Goal: Task Accomplishment & Management: Manage account settings

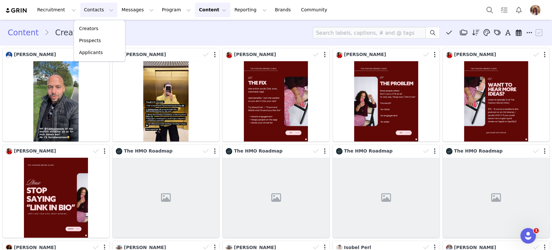
click at [197, 13] on button "Content Content" at bounding box center [212, 10] width 35 height 15
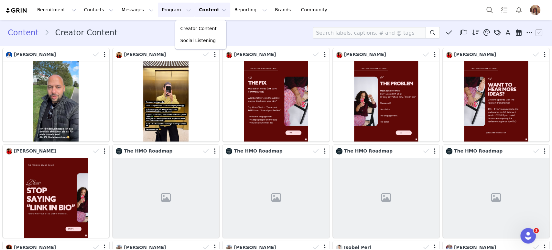
click at [170, 10] on button "Program Program" at bounding box center [176, 10] width 37 height 15
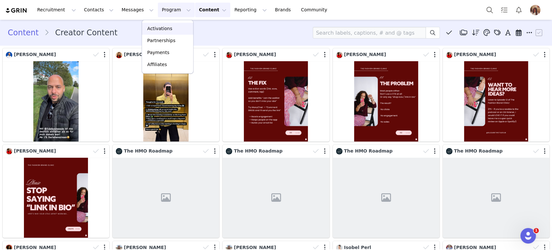
click at [162, 26] on p "Activations" at bounding box center [159, 28] width 25 height 7
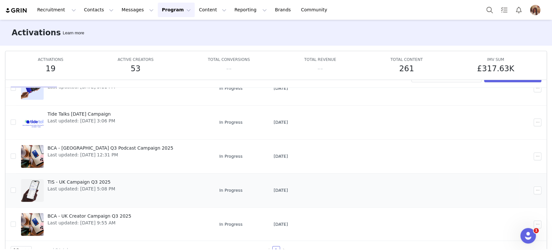
scroll to position [34, 0]
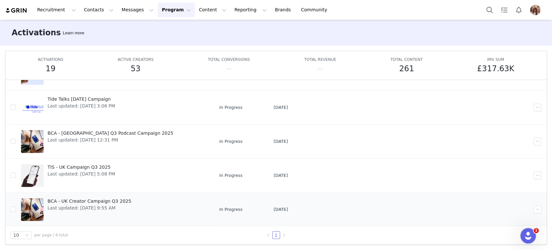
click at [88, 198] on span "BCA - UK Creator Campaign Q3 2025" at bounding box center [90, 201] width 84 height 7
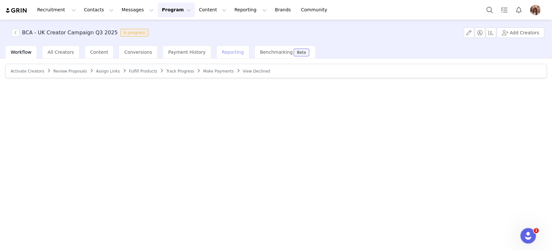
click at [222, 53] on span "Reporting" at bounding box center [233, 51] width 22 height 5
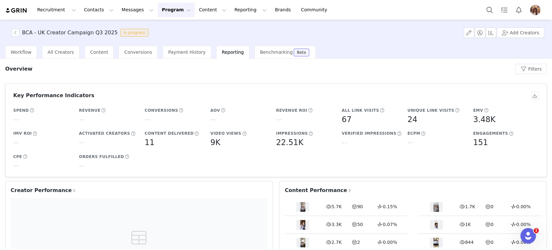
click at [51, 190] on span "Creator Performance" at bounding box center [44, 190] width 66 height 8
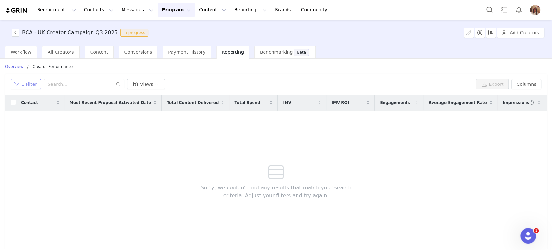
click at [27, 82] on button "1 Filter" at bounding box center [26, 84] width 30 height 10
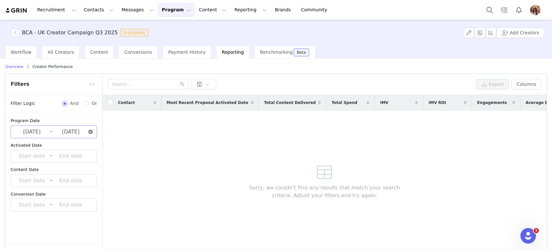
click at [90, 131] on icon "icon: close-circle" at bounding box center [90, 131] width 5 height 5
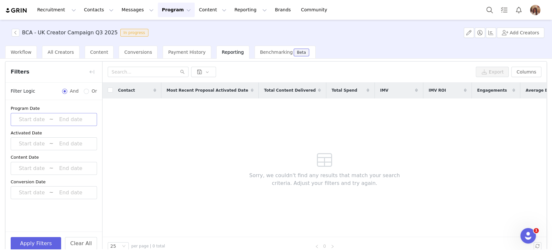
scroll to position [23, 0]
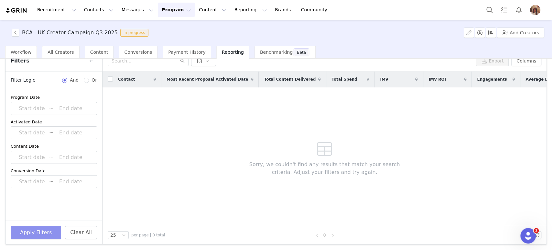
click at [37, 234] on button "Apply Filters" at bounding box center [36, 232] width 50 height 13
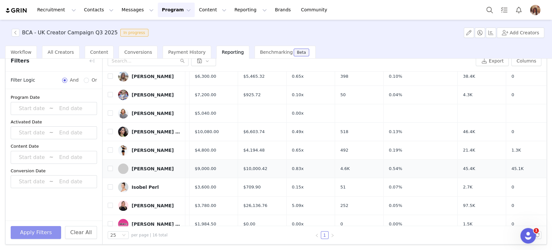
scroll to position [36, 161]
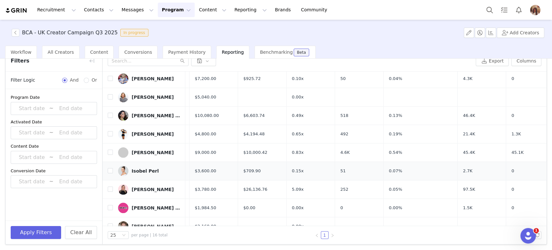
click at [458, 169] on td "2.7K" at bounding box center [482, 171] width 49 height 18
click at [158, 13] on button "Program Program" at bounding box center [176, 10] width 37 height 15
click at [164, 28] on p "Activations" at bounding box center [159, 28] width 25 height 7
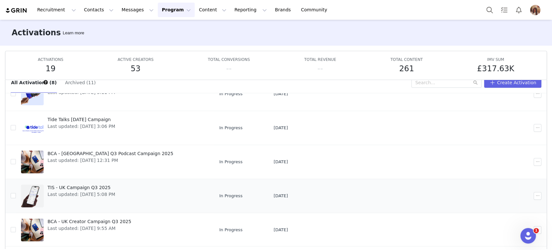
scroll to position [34, 0]
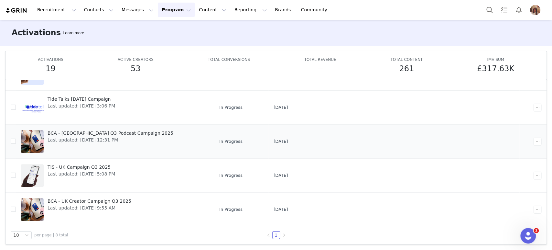
click at [104, 132] on span "BCA - [GEOGRAPHIC_DATA] Q3 Podcast Campaign 2025" at bounding box center [111, 133] width 126 height 7
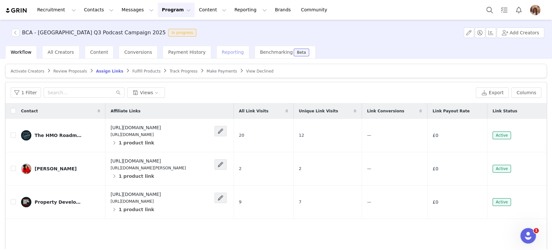
click at [222, 51] on span "Reporting" at bounding box center [233, 51] width 22 height 5
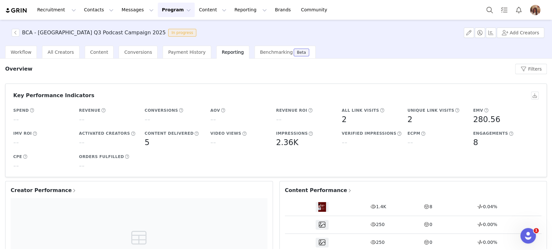
click at [48, 191] on span "Creator Performance" at bounding box center [44, 190] width 66 height 8
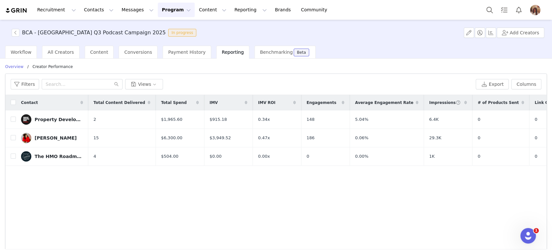
scroll to position [0, 10]
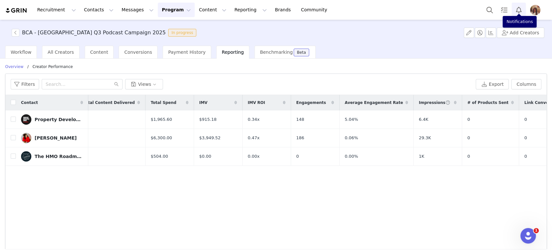
click at [514, 7] on button "Notifications" at bounding box center [519, 10] width 14 height 15
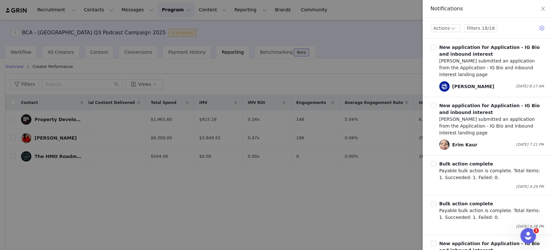
click at [189, 97] on div at bounding box center [276, 125] width 552 height 250
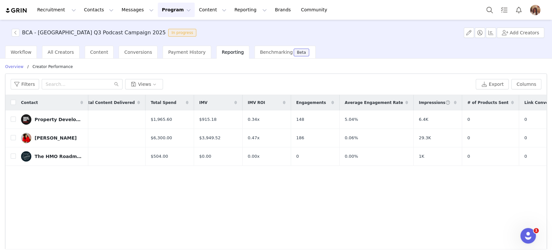
click at [536, 14] on img "Profile" at bounding box center [535, 10] width 10 height 10
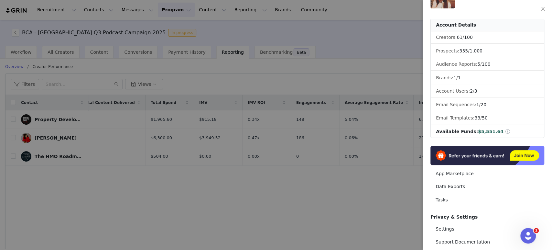
scroll to position [72, 0]
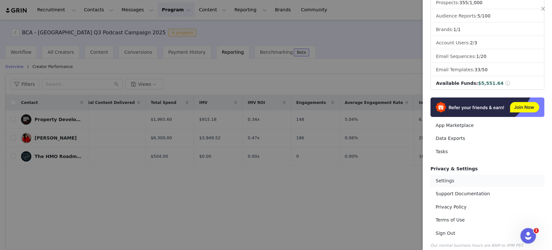
click at [443, 175] on link "Settings" at bounding box center [488, 181] width 114 height 12
select select "[GEOGRAPHIC_DATA]/[GEOGRAPHIC_DATA]"
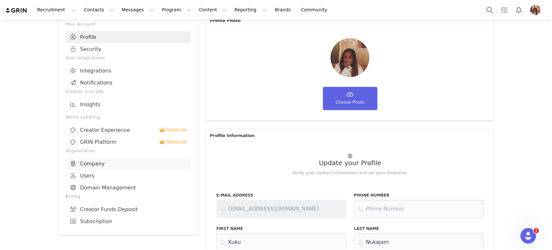
scroll to position [72, 0]
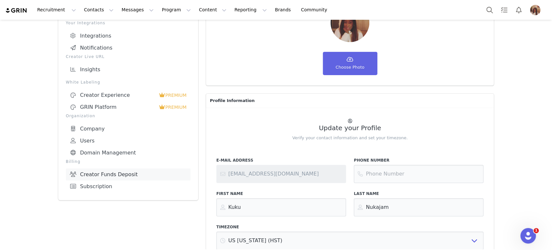
click at [117, 176] on link "Creator Funds Deposit" at bounding box center [128, 174] width 125 height 12
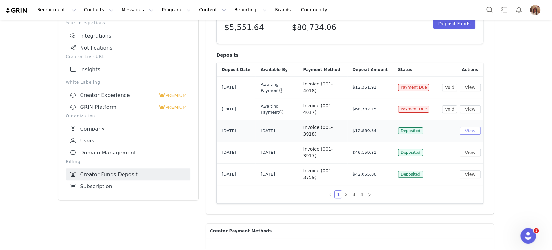
click at [471, 127] on button "View" at bounding box center [470, 131] width 21 height 8
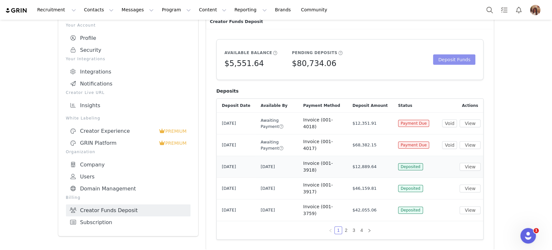
click at [442, 61] on button "Deposit Funds" at bounding box center [454, 59] width 42 height 10
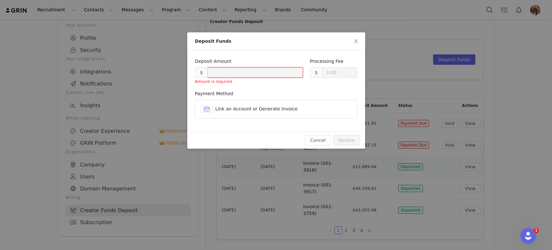
click at [246, 111] on span "Link an Account or Generate Invoice" at bounding box center [256, 108] width 82 height 5
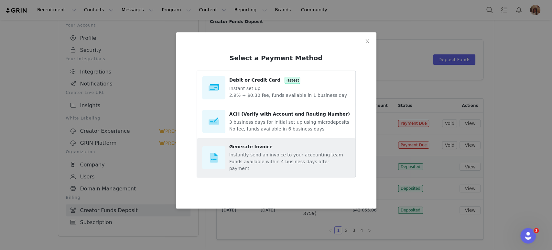
click at [267, 151] on section "Generate Invoice Instantly send an invoice to your accounting team Funds availa…" at bounding box center [289, 157] width 121 height 28
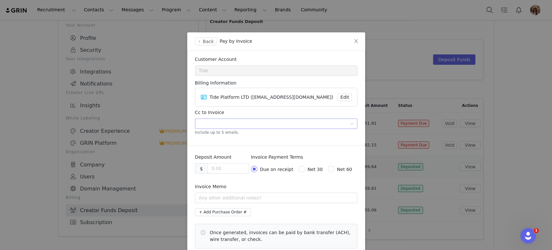
click at [245, 123] on div at bounding box center [274, 124] width 154 height 10
click at [219, 166] on input at bounding box center [228, 168] width 41 height 10
click at [211, 201] on input "text" at bounding box center [276, 197] width 162 height 10
paste input "[DATE] - UK TIS Influencer and Podcast activity"
drag, startPoint x: 214, startPoint y: 200, endPoint x: 154, endPoint y: 188, distance: 62.0
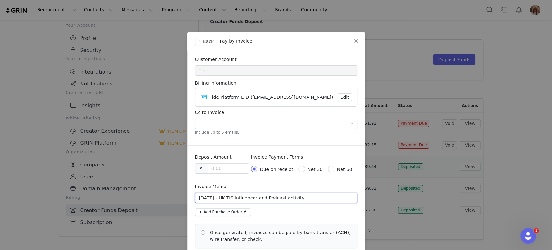
click at [154, 188] on div "Back Pay by Invoice Customer Account Tide Billing Information Tide Platform LTD…" at bounding box center [276, 125] width 552 height 250
drag, startPoint x: 246, startPoint y: 197, endPoint x: 241, endPoint y: 197, distance: 5.5
click at [241, 197] on input "[DATE] - UK TIS Influencer and Podcast activity" at bounding box center [276, 197] width 162 height 10
click at [296, 200] on input "[DATE] - UK BCA Influencer and Podcast activity" at bounding box center [276, 197] width 162 height 10
type input "[DATE] - UK BCA Influencer activity"
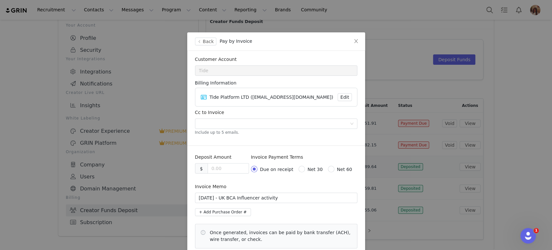
click at [306, 169] on span "Net 30" at bounding box center [315, 169] width 20 height 5
click at [303, 169] on input "Net 30" at bounding box center [301, 168] width 5 height 5
radio input "true"
radio input "false"
radio input "true"
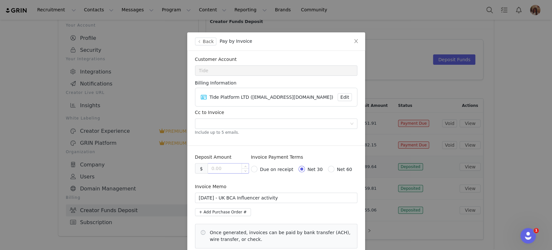
click at [231, 170] on input at bounding box center [228, 168] width 41 height 10
type input "67878.79"
click at [273, 124] on div at bounding box center [274, 124] width 154 height 10
type input "K"
type input "kuku.nukajam@tide"
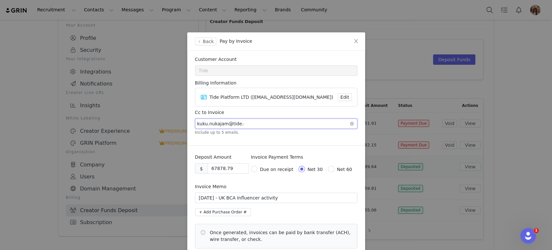
type input "[EMAIL_ADDRESS][DOMAIN_NAME]"
paste input "[PERSON_NAME][EMAIL_ADDRESS][DOMAIN_NAME]"
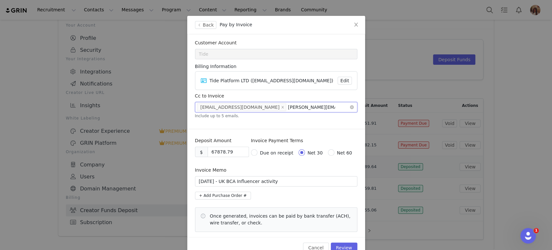
scroll to position [32, 0]
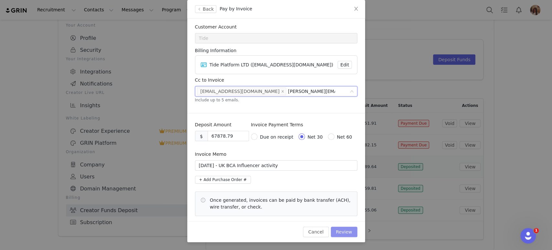
type input "[PERSON_NAME][EMAIL_ADDRESS][DOMAIN_NAME]"
click at [341, 229] on button "Review" at bounding box center [344, 231] width 27 height 10
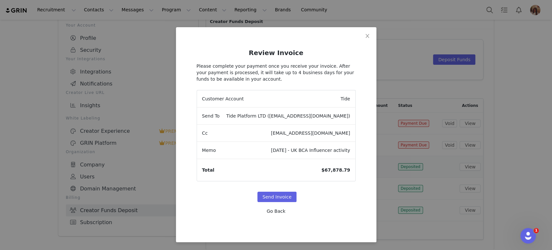
scroll to position [5, 0]
click at [283, 193] on button "Send Invoice" at bounding box center [276, 197] width 39 height 10
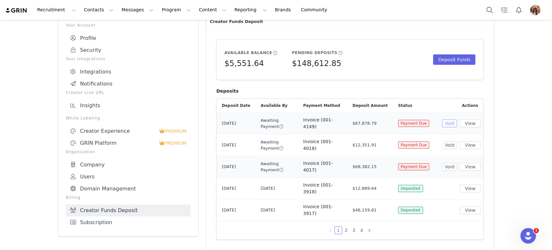
click at [450, 120] on button "Void" at bounding box center [449, 123] width 15 height 8
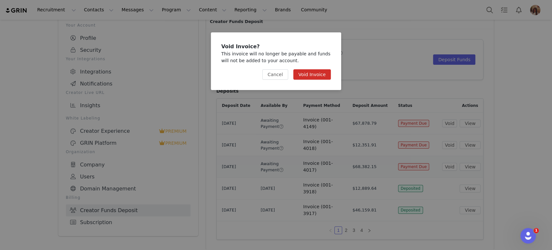
click at [317, 73] on button "Void Invoice" at bounding box center [312, 74] width 38 height 10
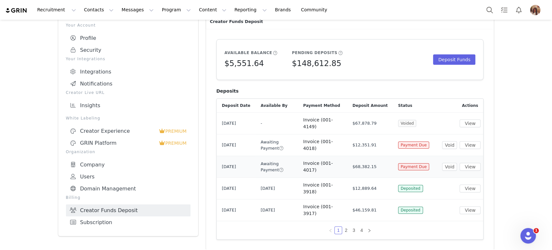
click at [513, 93] on div "Settings Your Account Profile Security Your Integrations Integrations Notificat…" at bounding box center [276, 212] width 552 height 456
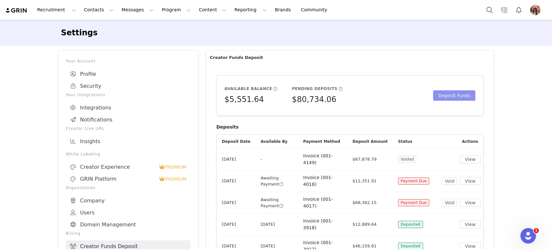
click at [445, 94] on button "Deposit Funds" at bounding box center [454, 95] width 42 height 10
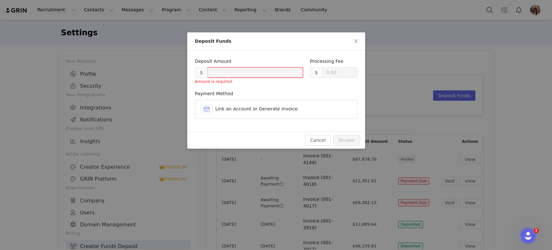
click at [258, 104] on article "Link an Account or Generate Invoice" at bounding box center [276, 109] width 162 height 19
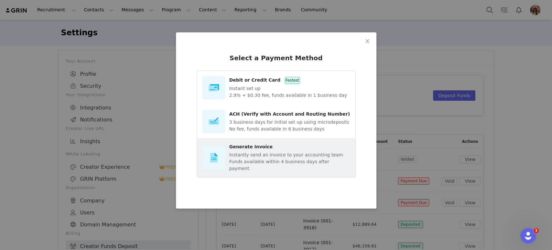
click at [254, 148] on span "Generate Invoice" at bounding box center [250, 146] width 43 height 5
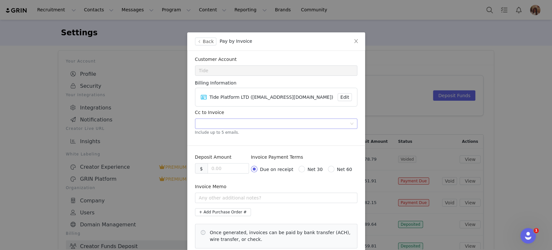
click at [215, 125] on div at bounding box center [274, 124] width 154 height 10
type input "[EMAIL_ADDRESS][DOMAIN_NAME]"
click at [305, 166] on span at bounding box center [302, 169] width 6 height 6
click at [303, 166] on input "Net 30" at bounding box center [301, 168] width 5 height 5
radio input "true"
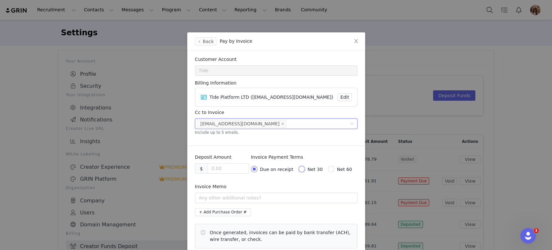
radio input "false"
radio input "true"
click at [232, 197] on input "text" at bounding box center [276, 197] width 162 height 10
paste input "[DATE] - UK TIS Influencer and Podcast activity"
drag, startPoint x: 215, startPoint y: 198, endPoint x: 142, endPoint y: 174, distance: 76.4
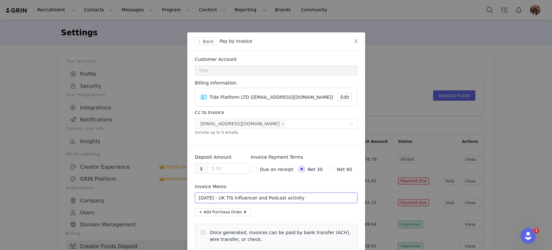
click at [145, 175] on div "Back Pay by Invoice Customer Account Tide Billing Information Tide Platform LTD…" at bounding box center [276, 125] width 552 height 250
drag, startPoint x: 247, startPoint y: 198, endPoint x: 240, endPoint y: 198, distance: 7.1
click at [240, 198] on input "[DATE] - UK TIS Influencer and Podcast activity" at bounding box center [276, 197] width 162 height 10
drag, startPoint x: 292, startPoint y: 200, endPoint x: 278, endPoint y: 200, distance: 14.2
click at [278, 200] on input "[DATE] - UK BCA Influencer and Podcast activity" at bounding box center [276, 197] width 162 height 10
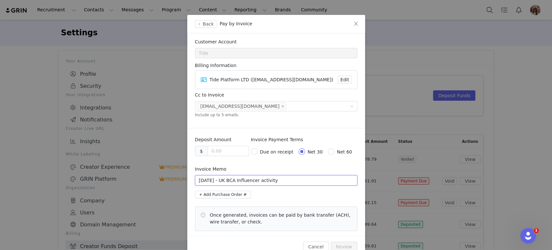
scroll to position [32, 0]
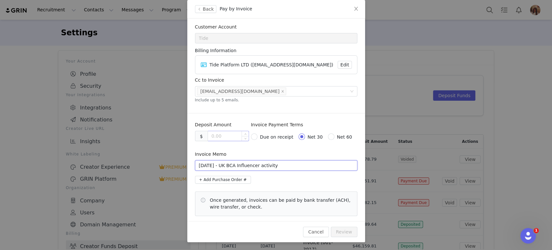
type input "[DATE] - UK BCA Influencer activity"
click at [225, 135] on input at bounding box center [228, 136] width 41 height 10
drag, startPoint x: 226, startPoint y: 136, endPoint x: 203, endPoint y: 133, distance: 23.5
click at [203, 133] on div "$ 55598.24" at bounding box center [222, 136] width 54 height 10
type input "55598.24"
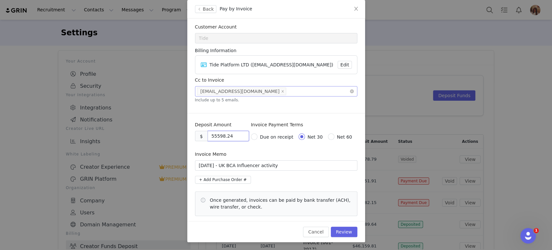
click at [265, 92] on div "[EMAIL_ADDRESS][DOMAIN_NAME]" at bounding box center [274, 91] width 154 height 10
paste input
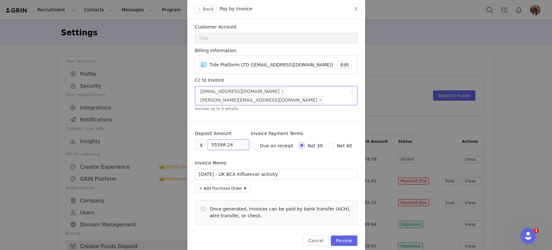
click at [213, 140] on input "55598.24" at bounding box center [228, 145] width 41 height 10
click at [271, 169] on input "[DATE] - UK BCA Influencer activity" at bounding box center [276, 174] width 162 height 10
type input "[DATE] - UK BCA Influencer activity"
click at [349, 235] on button "Review" at bounding box center [344, 240] width 27 height 10
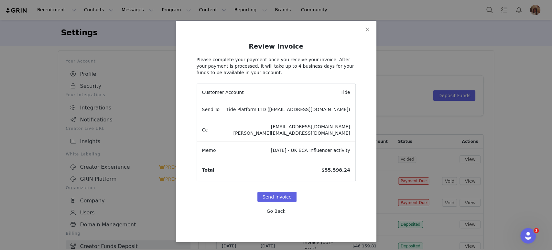
scroll to position [11, 0]
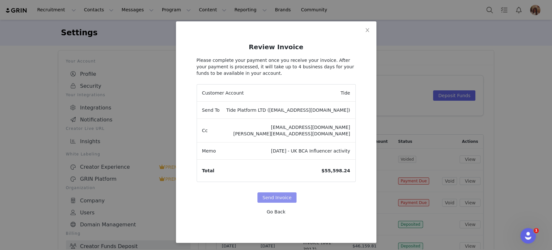
click at [279, 196] on button "Send Invoice" at bounding box center [276, 197] width 39 height 10
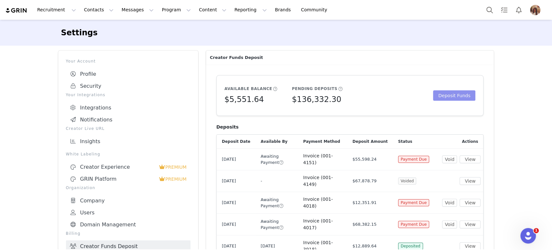
click at [455, 93] on button "Deposit Funds" at bounding box center [454, 95] width 42 height 10
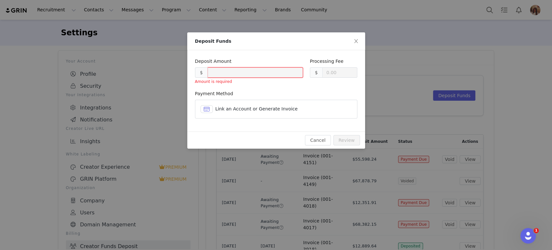
click at [241, 103] on article "Link an Account or Generate Invoice" at bounding box center [276, 109] width 162 height 19
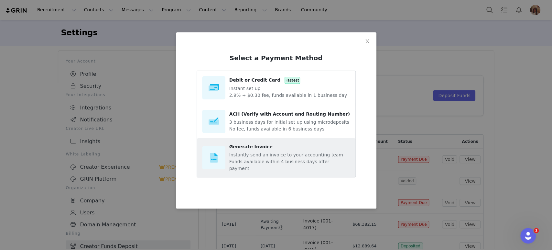
click at [259, 157] on p "Instantly send an invoice to your accounting team" at bounding box center [289, 154] width 121 height 7
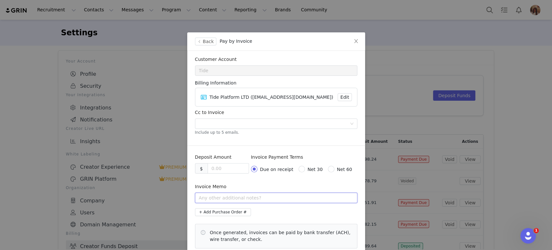
click at [234, 199] on input "text" at bounding box center [276, 197] width 162 height 10
paste input "Giulia.Saletto@tide.co"
type input "Giulia.Saletto@tide.co"
paste input "[DATE] - UK TIS Influencer and Podcast activity"
drag, startPoint x: 216, startPoint y: 200, endPoint x: 163, endPoint y: 186, distance: 54.4
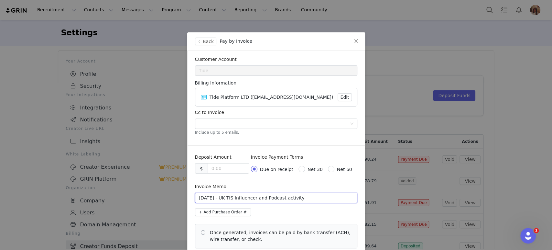
click at [164, 187] on div "Back Pay by Invoice Customer Account Tide Billing Information Tide Platform LTD…" at bounding box center [276, 125] width 552 height 250
drag, startPoint x: 233, startPoint y: 198, endPoint x: 246, endPoint y: 196, distance: 13.3
click at [246, 196] on input "[DATE] - UK TIS Influencer and Podcast activity" at bounding box center [276, 197] width 162 height 10
drag, startPoint x: 294, startPoint y: 197, endPoint x: 277, endPoint y: 197, distance: 17.5
click at [277, 197] on input "September 2025 - DE PCS Influencer and Podcast activity" at bounding box center [276, 197] width 162 height 10
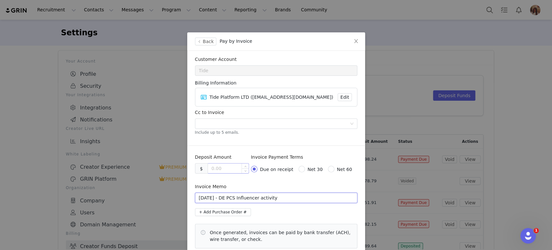
type input "September 2025 - DE PCS Influencer activity"
click at [217, 171] on input at bounding box center [228, 168] width 41 height 10
type input "14768.92"
click at [259, 185] on div "Invoice Memo" at bounding box center [276, 187] width 162 height 9
click at [214, 124] on div at bounding box center [274, 124] width 154 height 10
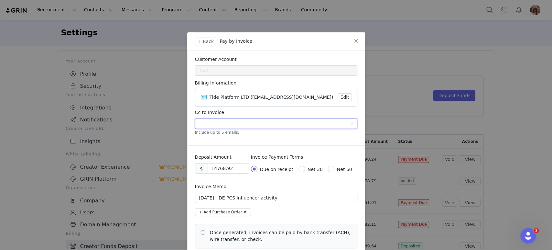
paste input
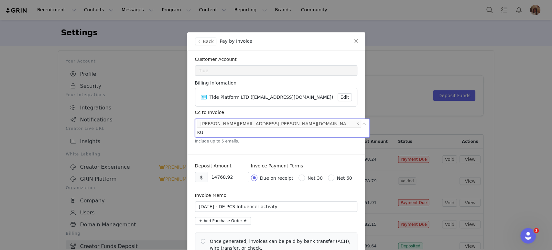
type input "K"
type input "[EMAIL_ADDRESS][DOMAIN_NAME]"
click at [301, 174] on input "Net 30" at bounding box center [301, 176] width 5 height 5
radio input "true"
radio input "false"
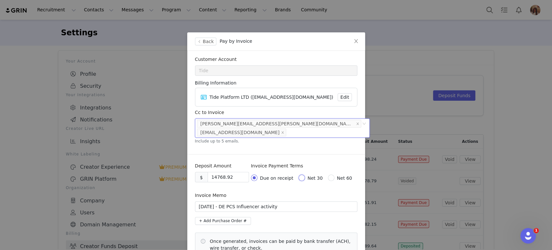
radio input "true"
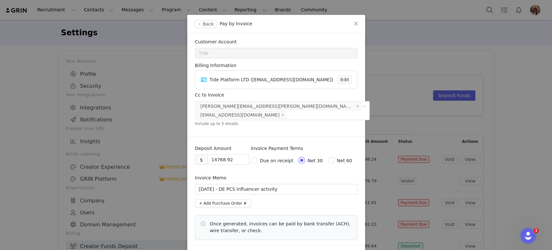
scroll to position [32, 0]
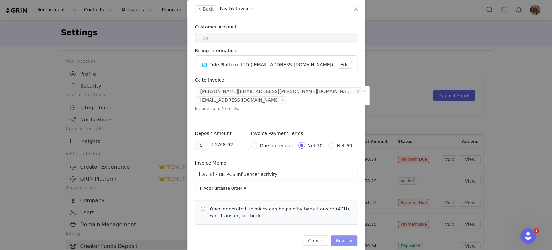
click at [341, 235] on button "Review" at bounding box center [344, 240] width 27 height 10
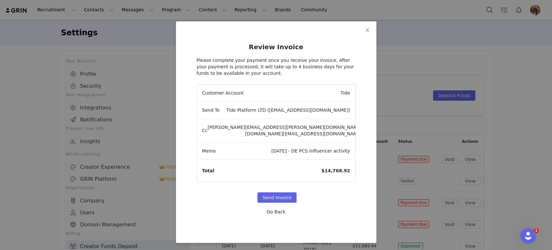
click at [271, 212] on button "Go Back" at bounding box center [276, 211] width 19 height 10
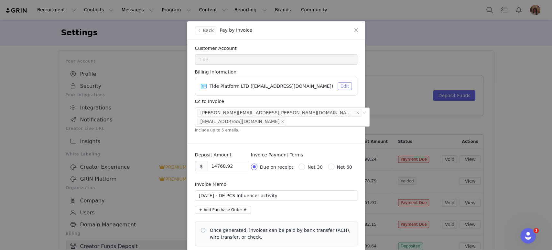
click at [346, 89] on button "Edit" at bounding box center [345, 86] width 14 height 8
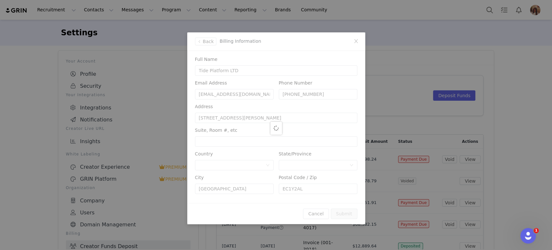
scroll to position [0, 0]
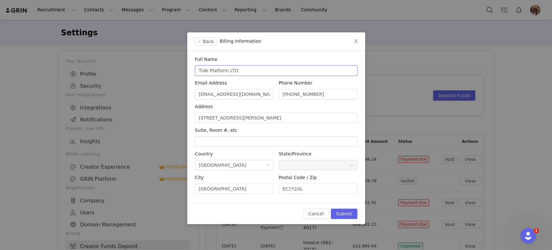
click at [252, 72] on input "Tide Platform LTD" at bounding box center [276, 70] width 162 height 10
drag, startPoint x: 253, startPoint y: 72, endPoint x: 181, endPoint y: 67, distance: 71.4
click at [181, 67] on div "Back Billing Information Full Name Tide Platform LTD Email Address finance@tide…" at bounding box center [276, 125] width 552 height 250
paste input "GmbH"
type input "Tide Platform GmbH"
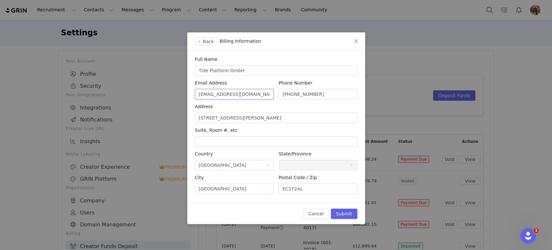
drag, startPoint x: 241, startPoint y: 96, endPoint x: 199, endPoint y: 95, distance: 41.7
click at [199, 95] on input "finance@tide.co" at bounding box center [234, 94] width 79 height 10
paste input ".eu"
type input "finance.eu@tide.co"
drag, startPoint x: 308, startPoint y: 116, endPoint x: 189, endPoint y: 116, distance: 119.0
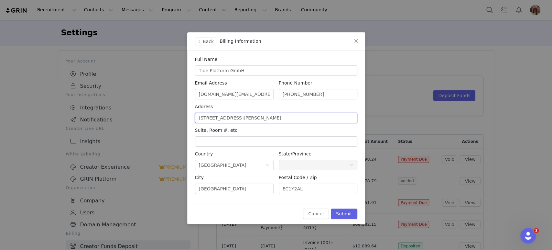
click at [189, 116] on section "Full Name Tide Platform GmbH Email Address finance.eu@tide.co Phone Number 782-…" at bounding box center [276, 127] width 178 height 152
paste input "Friedrichstr. 155 Berlin 10177 Germany"
drag, startPoint x: 281, startPoint y: 121, endPoint x: 258, endPoint y: 121, distance: 23.3
click at [258, 121] on input "Friedrichstr. 155 Berlin 10177 Germany" at bounding box center [276, 118] width 162 height 10
type input "Friedrichstr. 155 Berlin 10177"
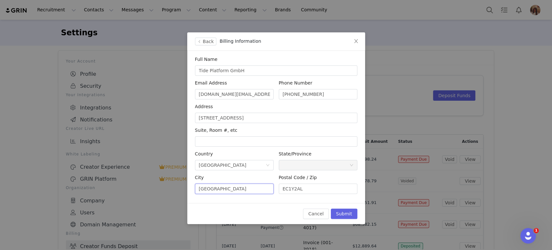
drag, startPoint x: 234, startPoint y: 190, endPoint x: 223, endPoint y: 188, distance: 11.7
click at [223, 188] on input "London" at bounding box center [234, 188] width 79 height 10
click at [259, 165] on div "Select Country United Kingdom" at bounding box center [232, 165] width 67 height 10
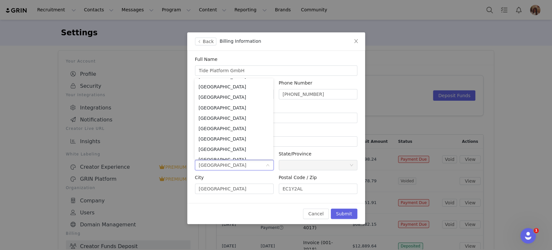
scroll to position [786, 0]
click at [216, 93] on li "Germany" at bounding box center [234, 96] width 79 height 10
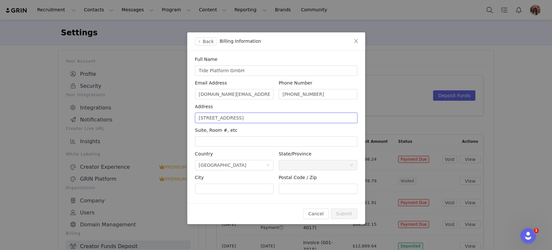
drag, startPoint x: 246, startPoint y: 119, endPoint x: 267, endPoint y: 123, distance: 21.6
click at [267, 123] on input "Friedrichstr. 155 Berlin 10177" at bounding box center [276, 118] width 162 height 10
drag, startPoint x: 265, startPoint y: 121, endPoint x: 245, endPoint y: 121, distance: 20.1
click at [245, 121] on input "Friedrichstr. 155 Berlin 10177" at bounding box center [276, 118] width 162 height 10
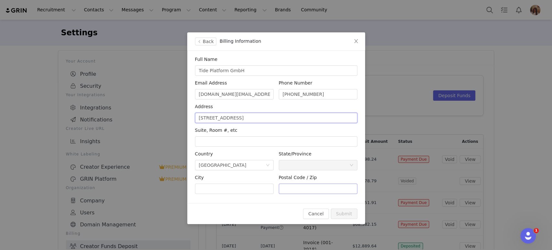
type input "Friedrichstr. 155 Berlin"
click at [299, 185] on input "text" at bounding box center [318, 188] width 79 height 10
type input "10177"
click at [289, 167] on div "Select State/Province" at bounding box center [316, 165] width 67 height 10
click at [249, 188] on input "text" at bounding box center [234, 188] width 79 height 10
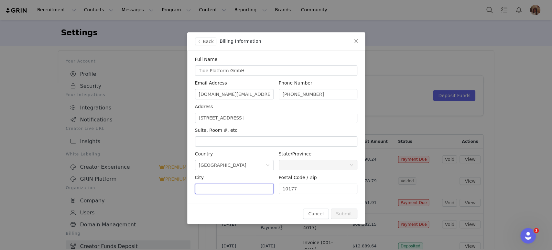
type input "Berlin"
click at [234, 145] on input "text" at bounding box center [276, 141] width 162 height 10
drag, startPoint x: 233, startPoint y: 118, endPoint x: 256, endPoint y: 119, distance: 23.6
click at [256, 119] on input "Friedrichstr. 155 Berlin" at bounding box center [276, 118] width 162 height 10
type input "Friedrichstr. 155"
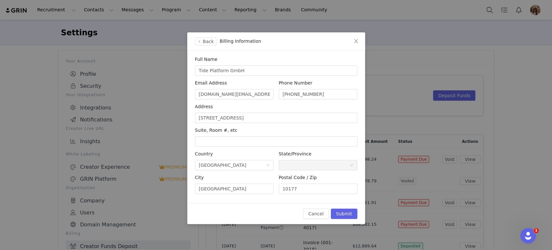
click at [298, 158] on div "State/Province" at bounding box center [318, 154] width 79 height 9
click at [298, 168] on div "Select State/Province" at bounding box center [316, 165] width 67 height 10
click at [275, 139] on input "text" at bounding box center [276, 141] width 162 height 10
click at [328, 92] on input "782-820-2244" at bounding box center [318, 94] width 79 height 10
click at [241, 93] on input "finance.eu@tide.co" at bounding box center [234, 94] width 79 height 10
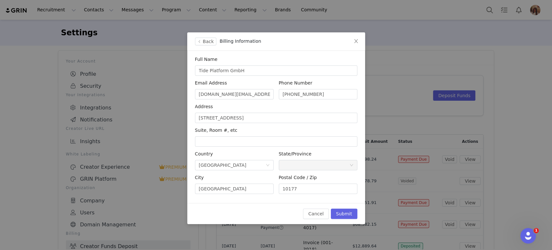
click at [349, 148] on div "Suite, Room #, etc" at bounding box center [276, 138] width 162 height 22
click at [350, 216] on button "Submit" at bounding box center [344, 213] width 27 height 10
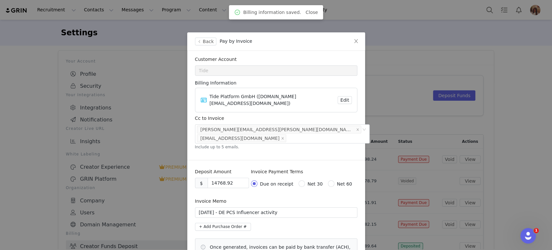
scroll to position [32, 0]
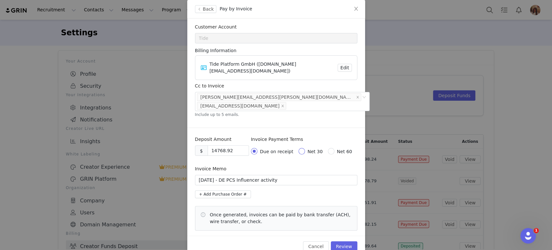
click at [302, 148] on span at bounding box center [302, 151] width 6 height 6
click at [302, 148] on input "Net 30" at bounding box center [301, 150] width 5 height 5
radio input "true"
radio input "false"
radio input "true"
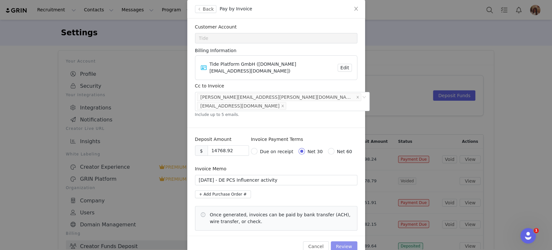
click at [346, 241] on button "Review" at bounding box center [344, 246] width 27 height 10
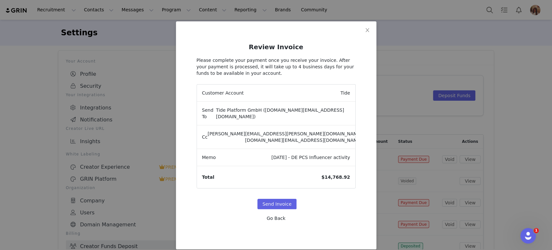
click at [275, 213] on button "Go Back" at bounding box center [276, 218] width 19 height 10
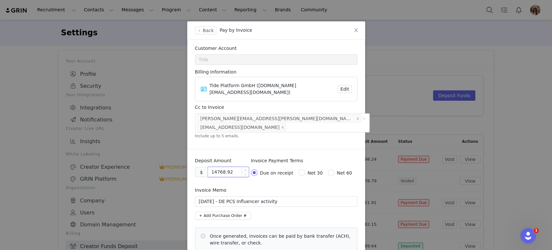
click at [216, 167] on input "14768.92" at bounding box center [228, 172] width 41 height 10
click at [217, 167] on input "14768.92" at bounding box center [228, 172] width 41 height 10
drag, startPoint x: 232, startPoint y: 154, endPoint x: 185, endPoint y: 149, distance: 47.5
click at [187, 152] on section "Deposit Amount $ 14786.92 Invoice Payment Terms Due on receipt Net 30 Net 60 In…" at bounding box center [276, 204] width 178 height 105
paste input "814.85"
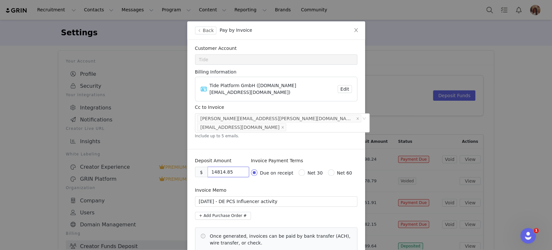
type input "14814.85"
click at [271, 169] on div "Invoice Payment Terms Due on receipt Net 30 Net 60" at bounding box center [304, 171] width 106 height 29
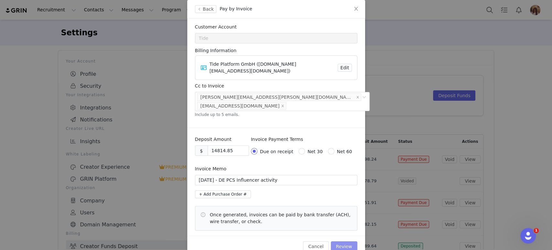
click at [345, 241] on button "Review" at bounding box center [344, 246] width 27 height 10
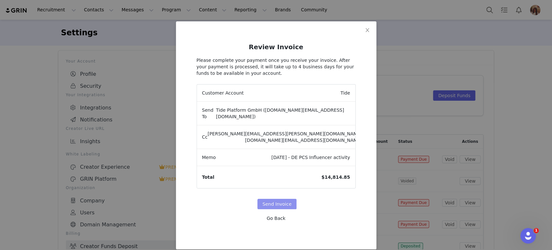
click at [264, 199] on button "Send Invoice" at bounding box center [276, 204] width 39 height 10
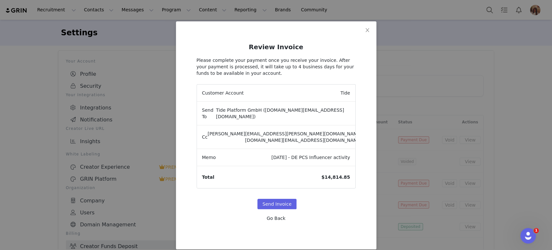
scroll to position [0, 0]
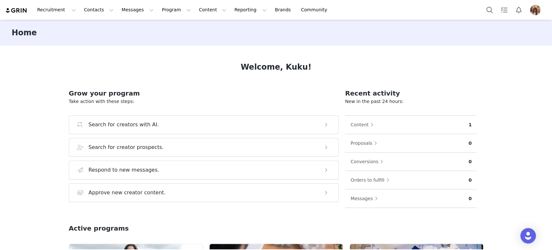
click at [538, 13] on img "Profile" at bounding box center [535, 10] width 10 height 10
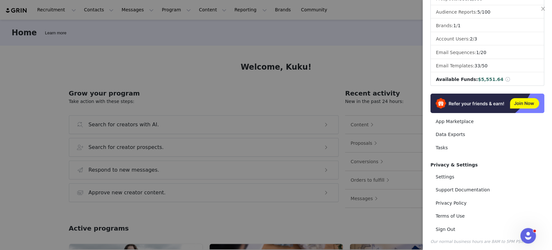
scroll to position [77, 0]
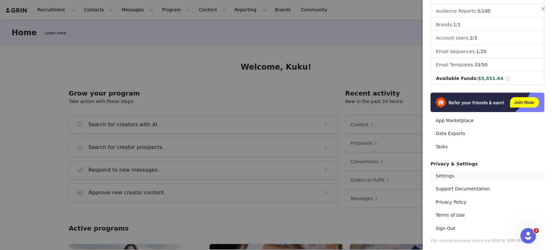
click at [463, 176] on link "Settings" at bounding box center [488, 176] width 114 height 12
select select "[GEOGRAPHIC_DATA]/[GEOGRAPHIC_DATA]"
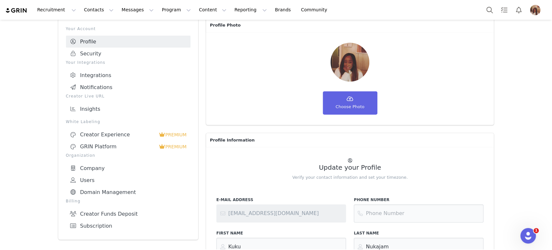
scroll to position [108, 0]
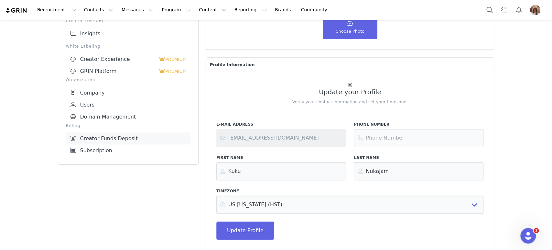
click at [132, 136] on link "Creator Funds Deposit" at bounding box center [128, 138] width 125 height 12
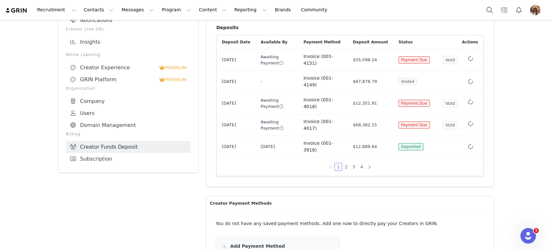
scroll to position [108, 0]
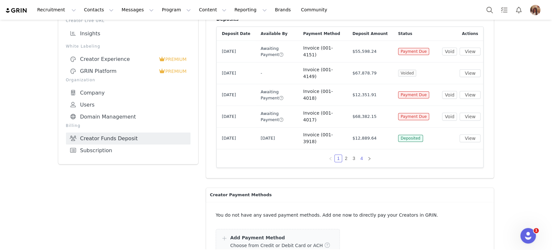
click at [359, 155] on link "4" at bounding box center [361, 158] width 7 height 7
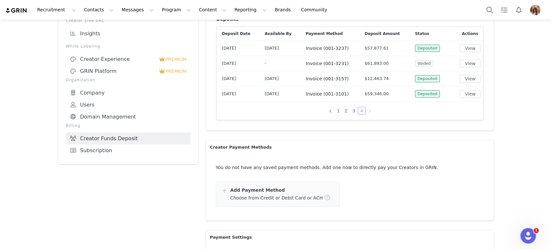
click at [360, 110] on link "4" at bounding box center [361, 110] width 7 height 7
click at [350, 107] on link "3" at bounding box center [353, 110] width 7 height 7
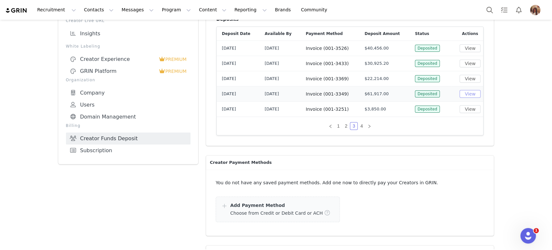
click at [460, 91] on button "View" at bounding box center [470, 94] width 21 height 8
click at [467, 61] on button "View" at bounding box center [470, 64] width 21 height 8
